Goal: Information Seeking & Learning: Learn about a topic

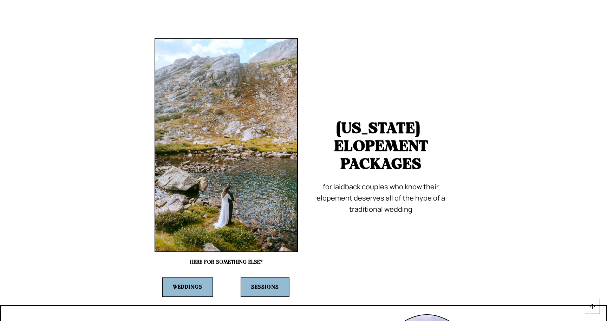
scroll to position [3004, 0]
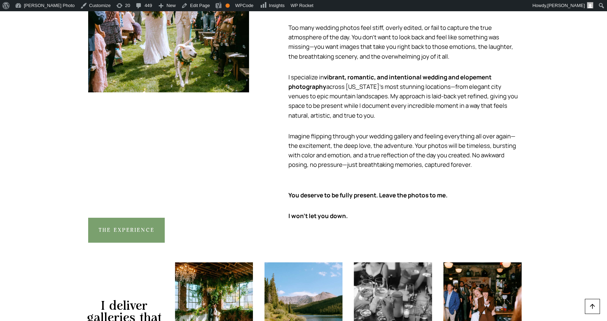
scroll to position [708, 0]
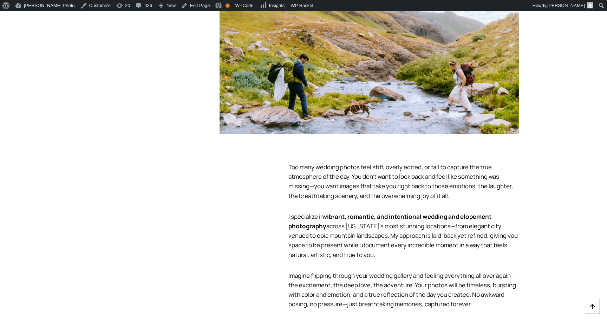
scroll to position [572, 0]
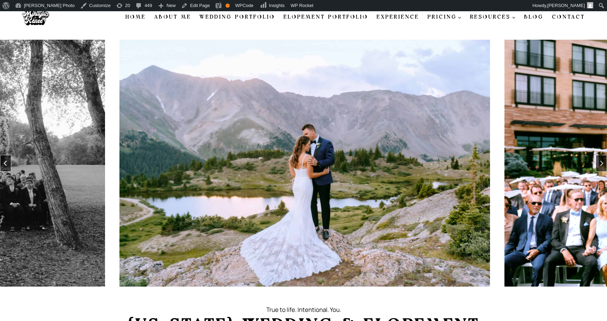
scroll to position [6, 0]
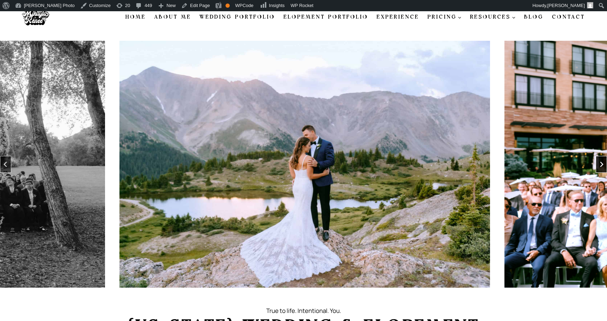
click at [600, 163] on icon "Next slide" at bounding box center [602, 165] width 6 height 6
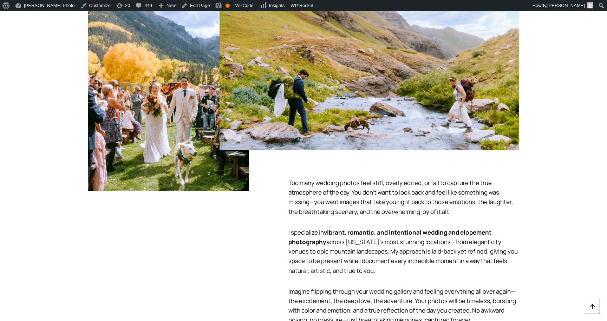
scroll to position [573, 0]
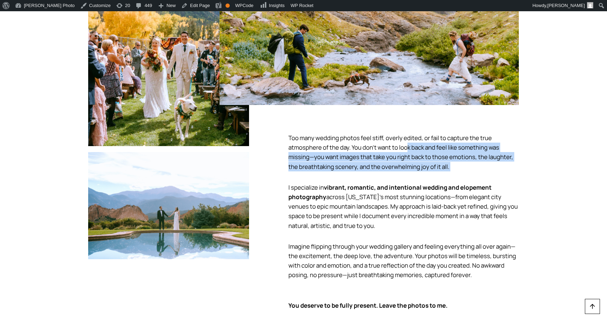
drag, startPoint x: 410, startPoint y: 146, endPoint x: 398, endPoint y: 175, distance: 31.8
click at [398, 175] on div "Too many wedding photos feel stiff, overly edited, or fail to capture the true …" at bounding box center [403, 218] width 230 height 226
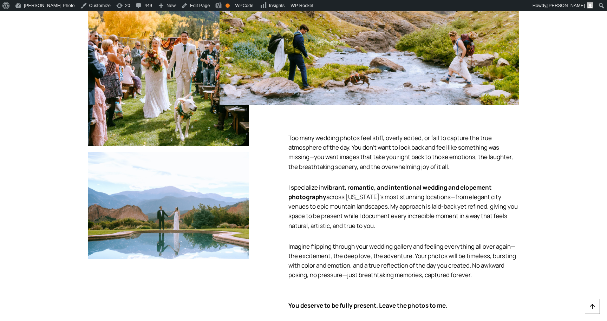
click at [398, 175] on div "Too many wedding photos feel stiff, overly edited, or fail to capture the true …" at bounding box center [403, 218] width 230 height 226
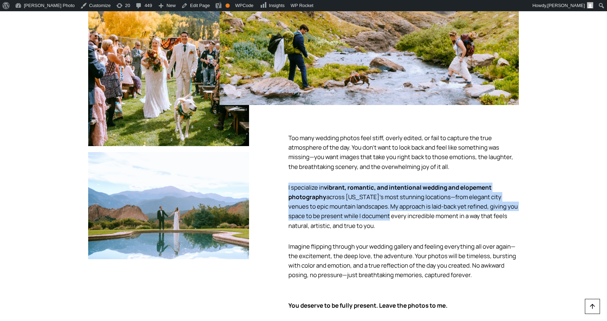
drag, startPoint x: 392, startPoint y: 178, endPoint x: 376, endPoint y: 217, distance: 42.0
click at [376, 217] on div "Too many wedding photos feel stiff, overly edited, or fail to capture the true …" at bounding box center [403, 218] width 230 height 226
click at [376, 217] on p "I specialize in vibrant, romantic, and intentional wedding and elopement photog…" at bounding box center [403, 207] width 230 height 48
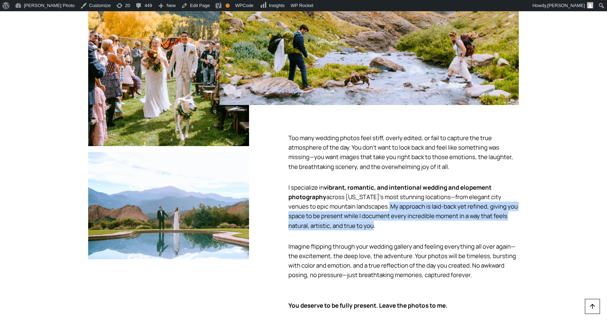
drag, startPoint x: 373, startPoint y: 206, endPoint x: 367, endPoint y: 223, distance: 17.6
click at [367, 223] on p "I specialize in vibrant, romantic, and intentional wedding and elopement photog…" at bounding box center [403, 207] width 230 height 48
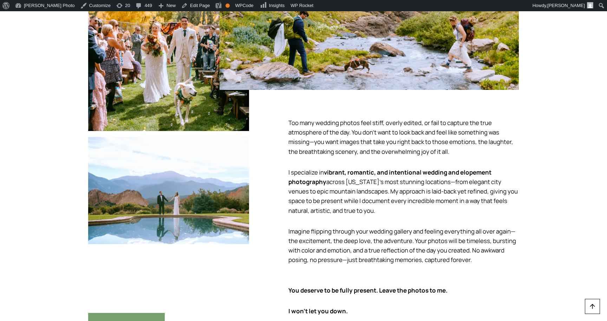
scroll to position [593, 0]
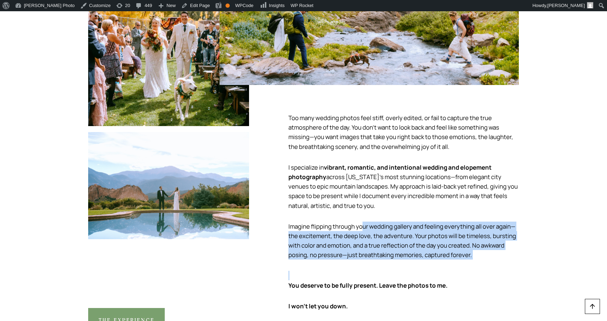
drag, startPoint x: 365, startPoint y: 223, endPoint x: 346, endPoint y: 261, distance: 42.9
click at [346, 261] on div "Too many wedding photos feel stiff, overly edited, or fail to capture the true …" at bounding box center [403, 198] width 230 height 226
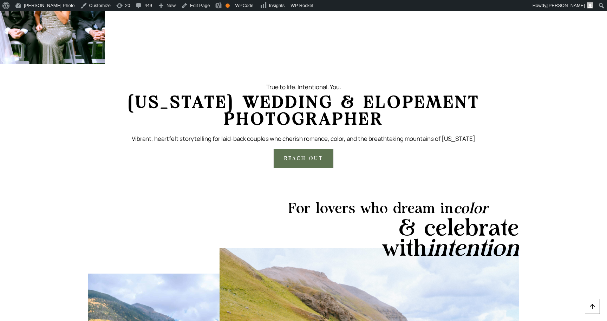
scroll to position [317, 0]
